Goal: Task Accomplishment & Management: Manage account settings

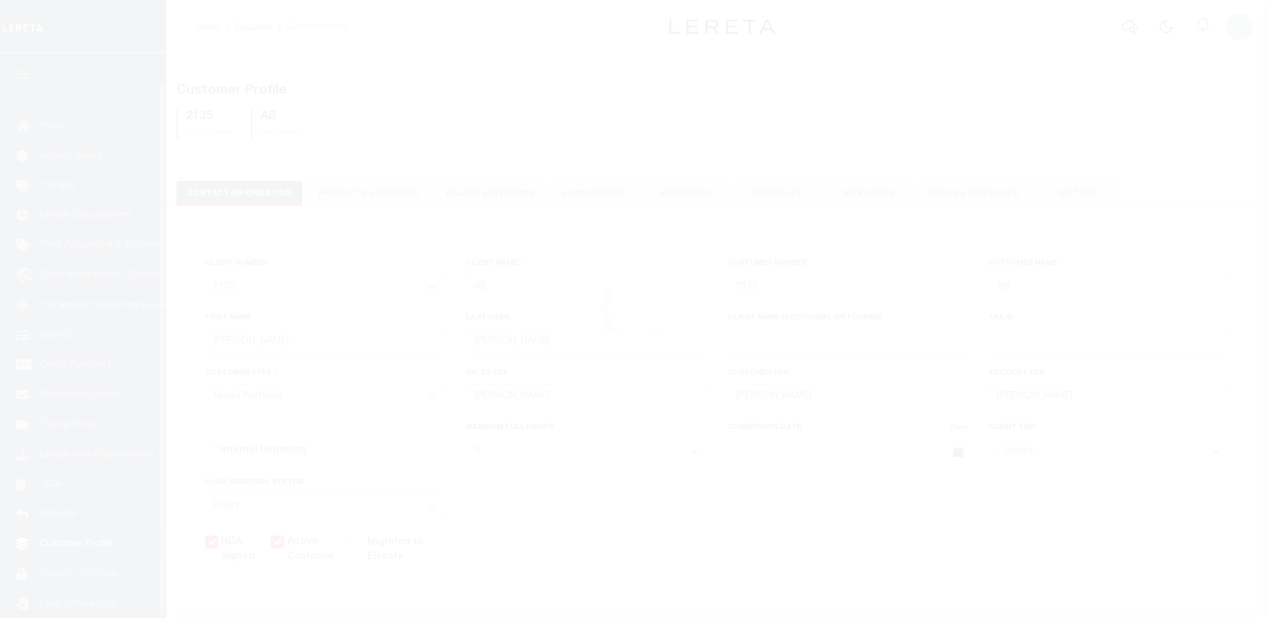
select select "Mixed Portfolio"
select select "FIS"
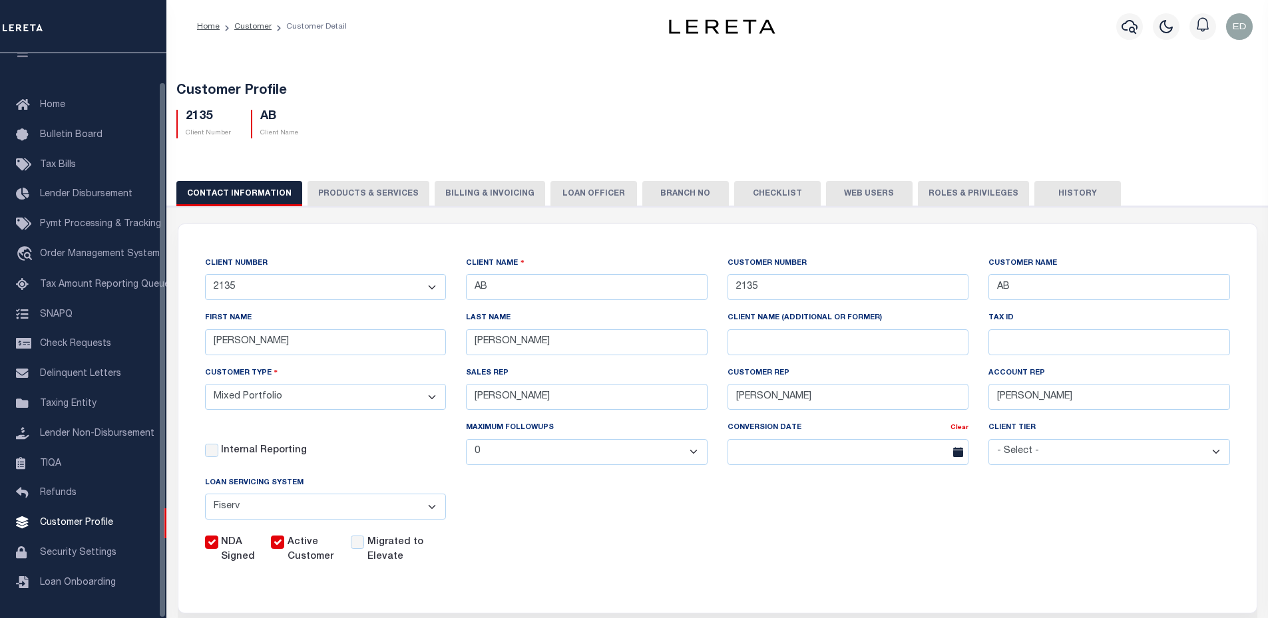
click at [1237, 27] on img "button" at bounding box center [1239, 26] width 27 height 27
click at [1206, 59] on link "Profile" at bounding box center [1204, 62] width 105 height 22
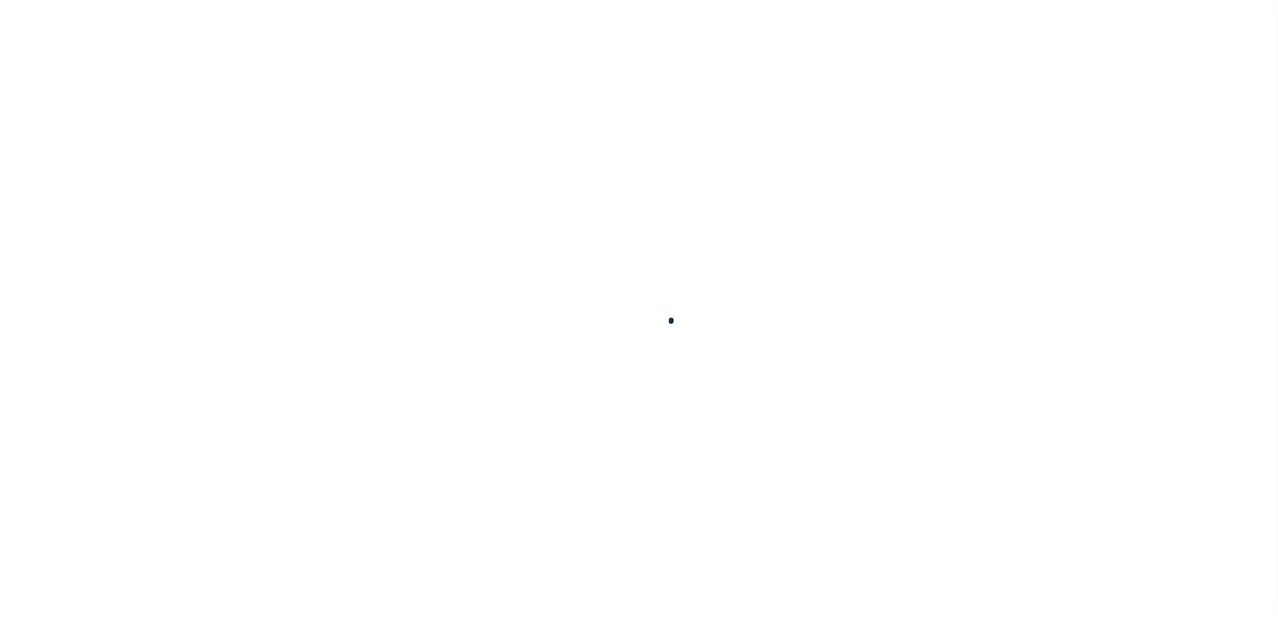
type input "-"
type input "Edna"
type input "Regalado"
type input "Edna.Regalado@accumatch.com"
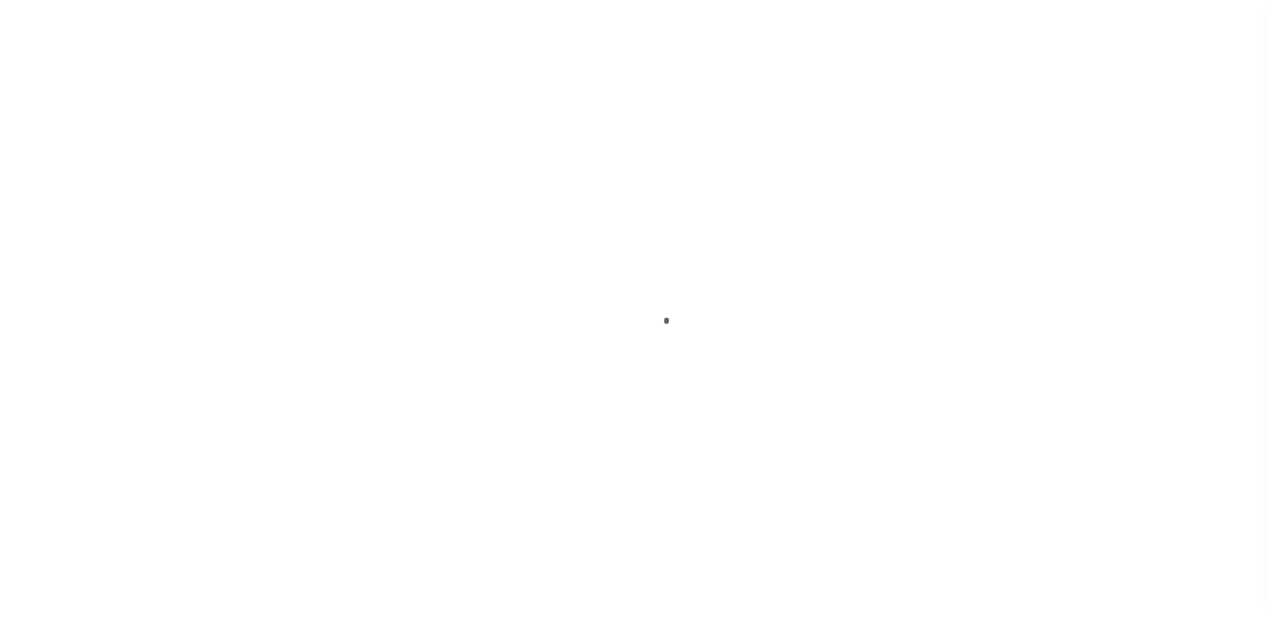
select select "2135"
select select "Mixed Portfolio"
select select "FIS"
